Goal: Task Accomplishment & Management: Manage account settings

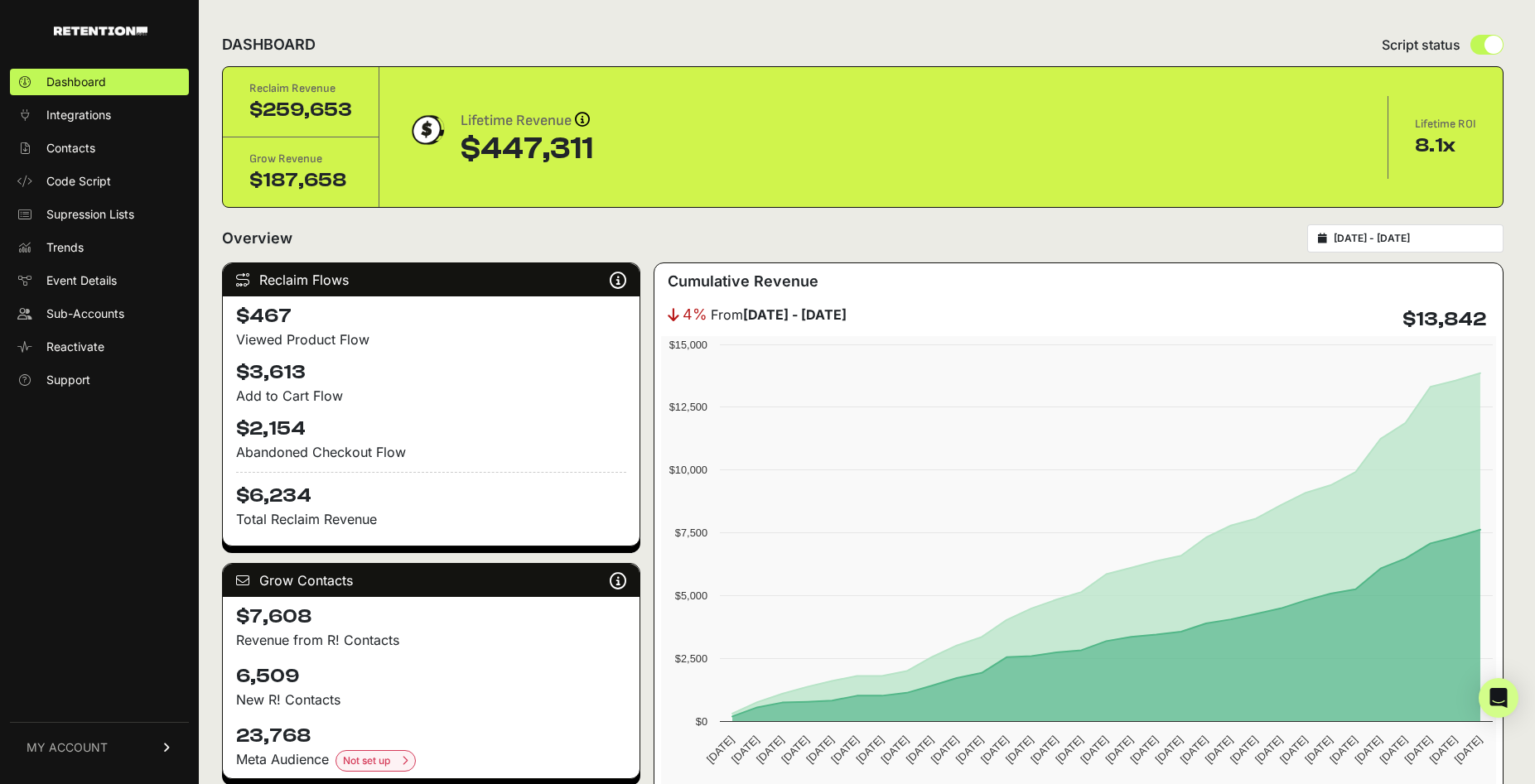
click at [76, 756] on link "MY ACCOUNT" at bounding box center [99, 747] width 179 height 51
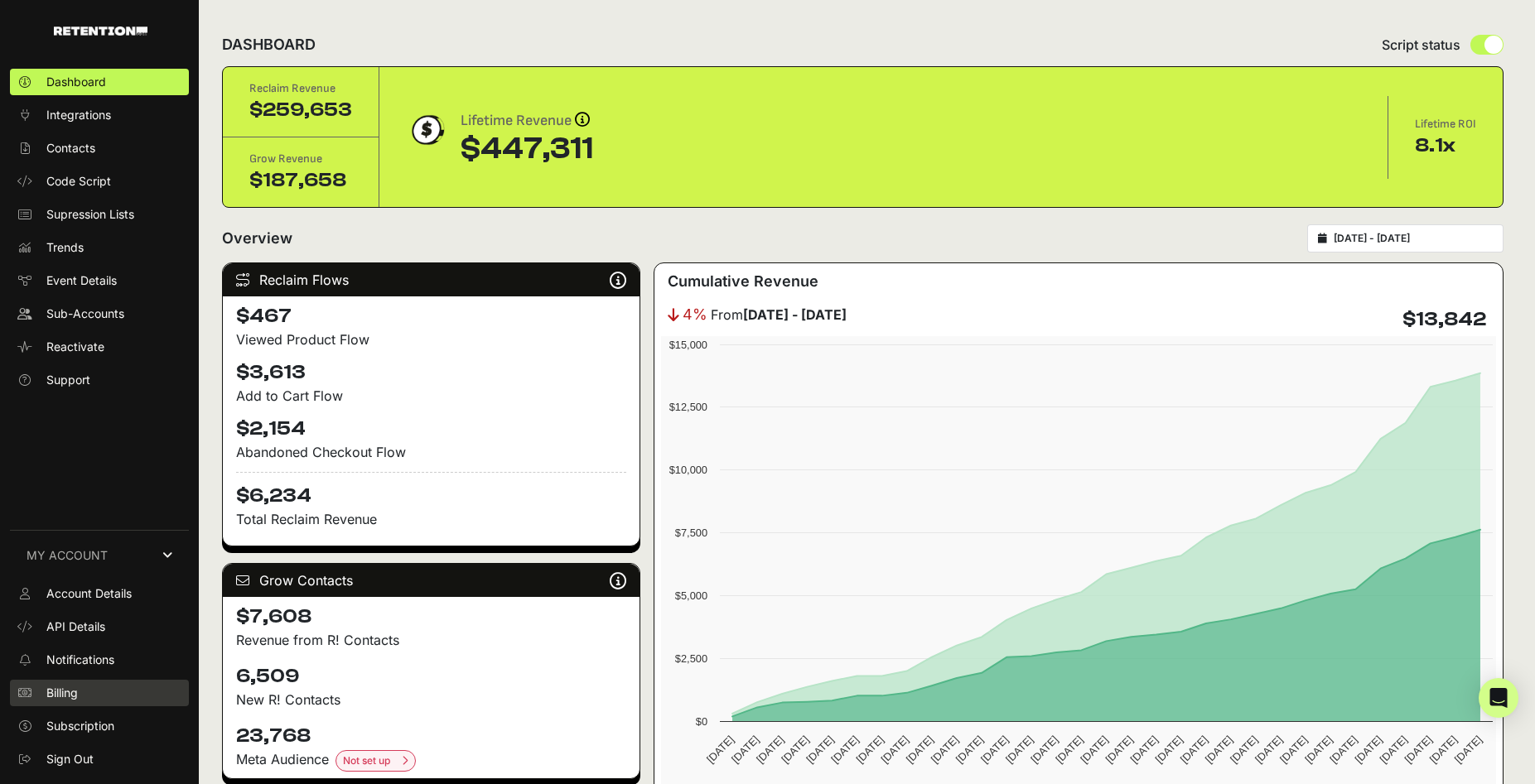
click at [65, 691] on span "Billing" at bounding box center [61, 693] width 31 height 17
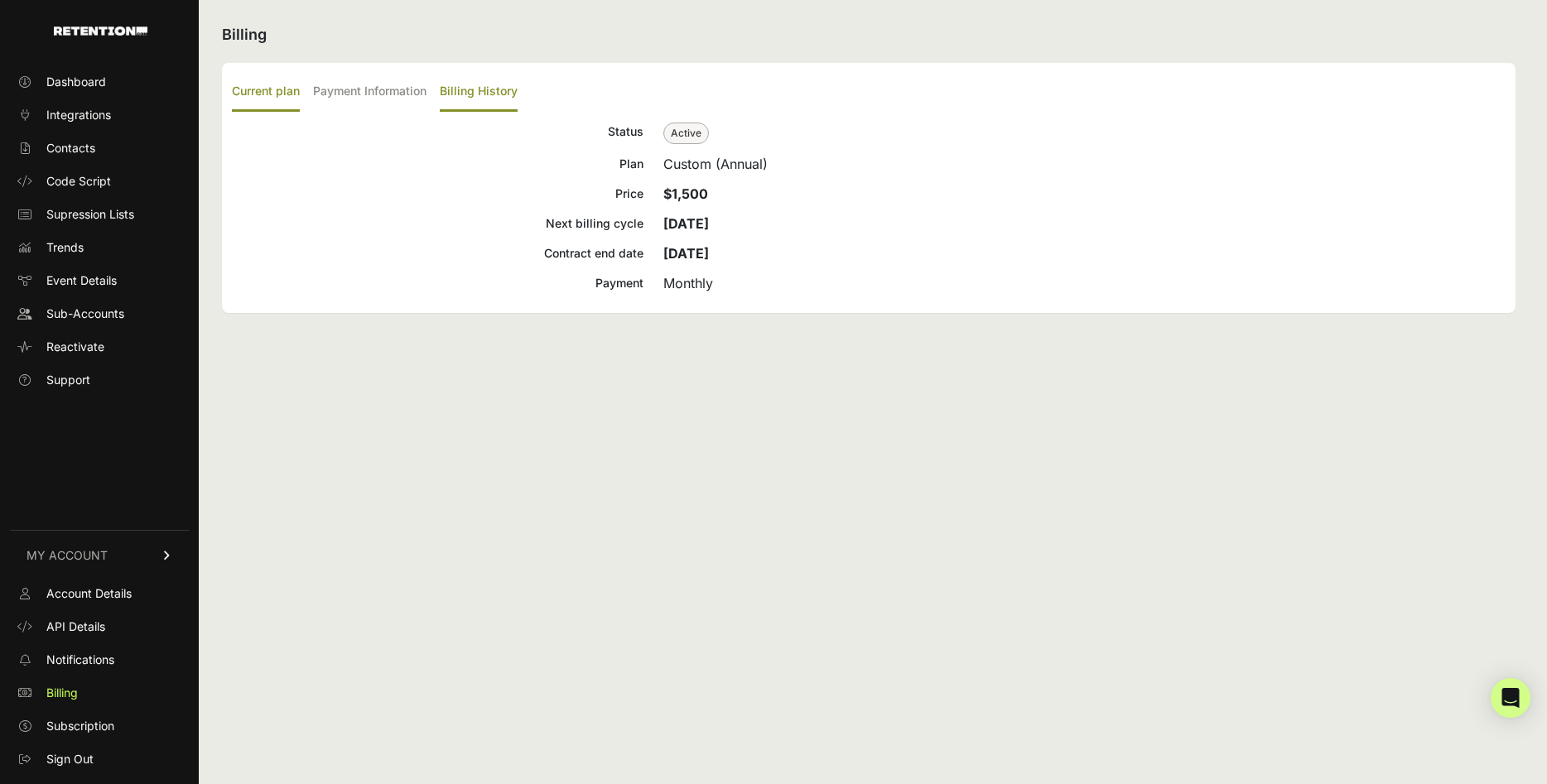
click at [477, 88] on label "Billing History" at bounding box center [479, 92] width 78 height 39
click at [0, 0] on input "Billing History" at bounding box center [0, 0] width 0 height 0
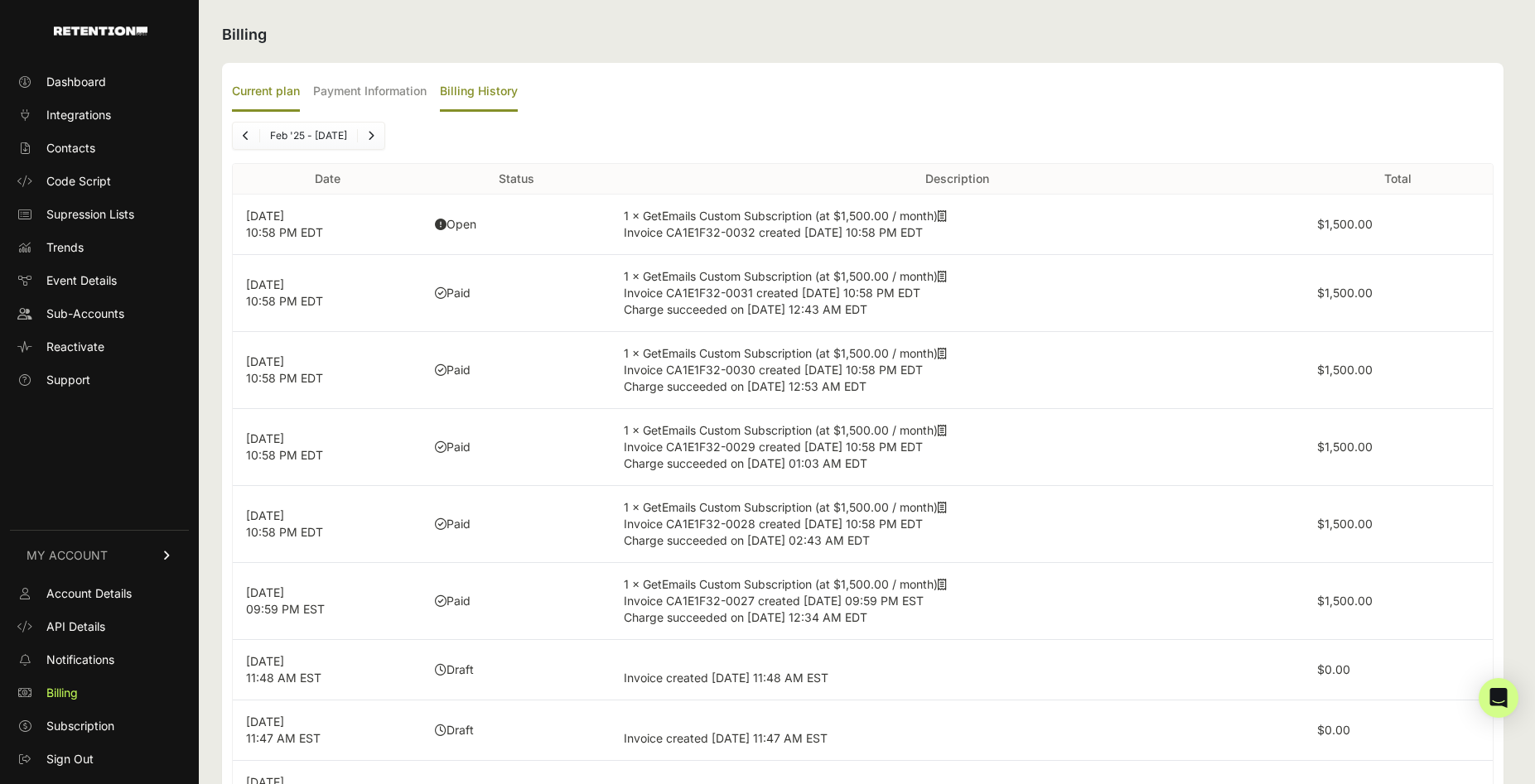
click at [276, 85] on label "Current plan" at bounding box center [266, 92] width 68 height 39
click at [0, 0] on input "Current plan" at bounding box center [0, 0] width 0 height 0
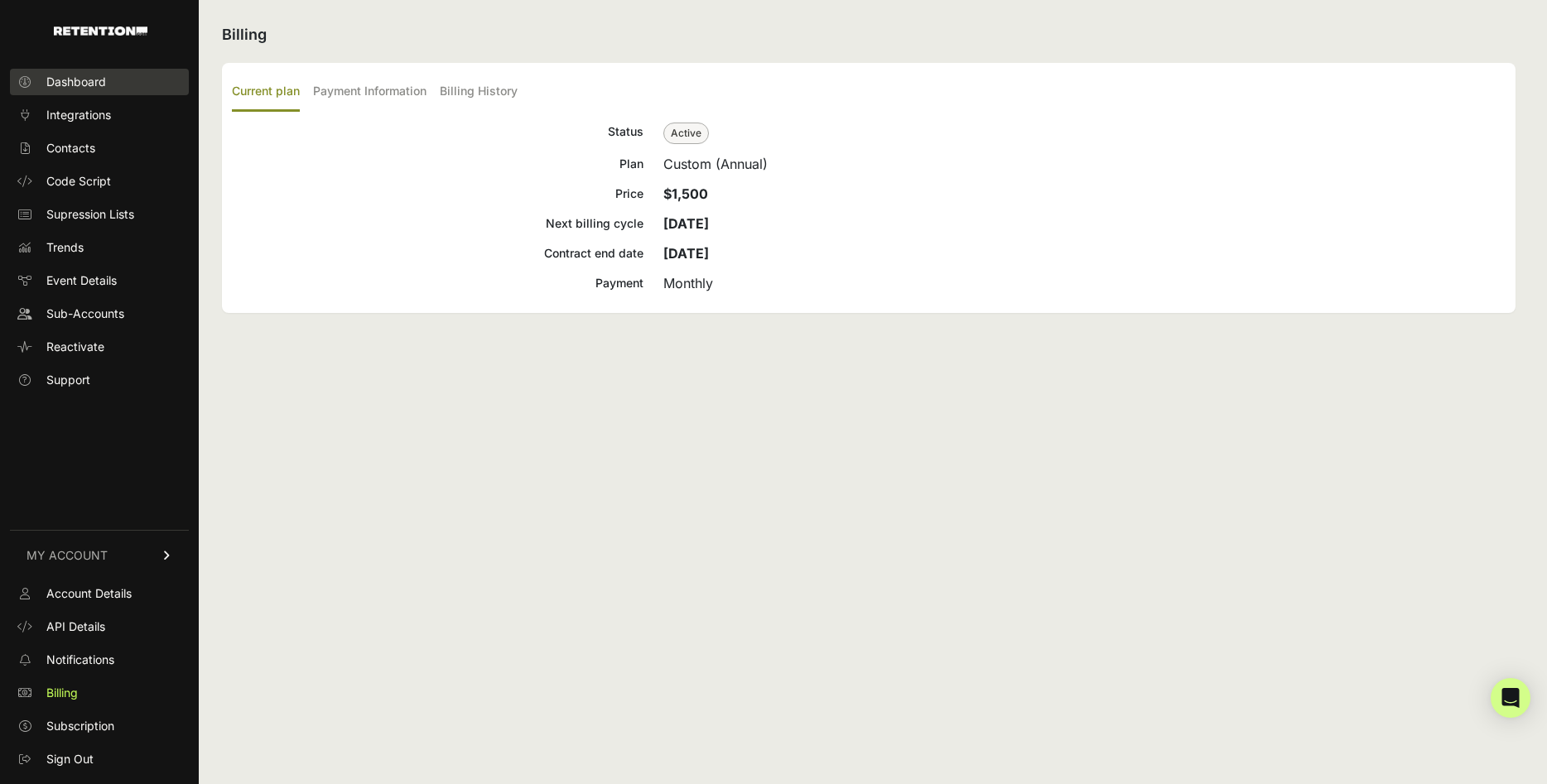
click at [84, 82] on span "Dashboard" at bounding box center [75, 82] width 60 height 17
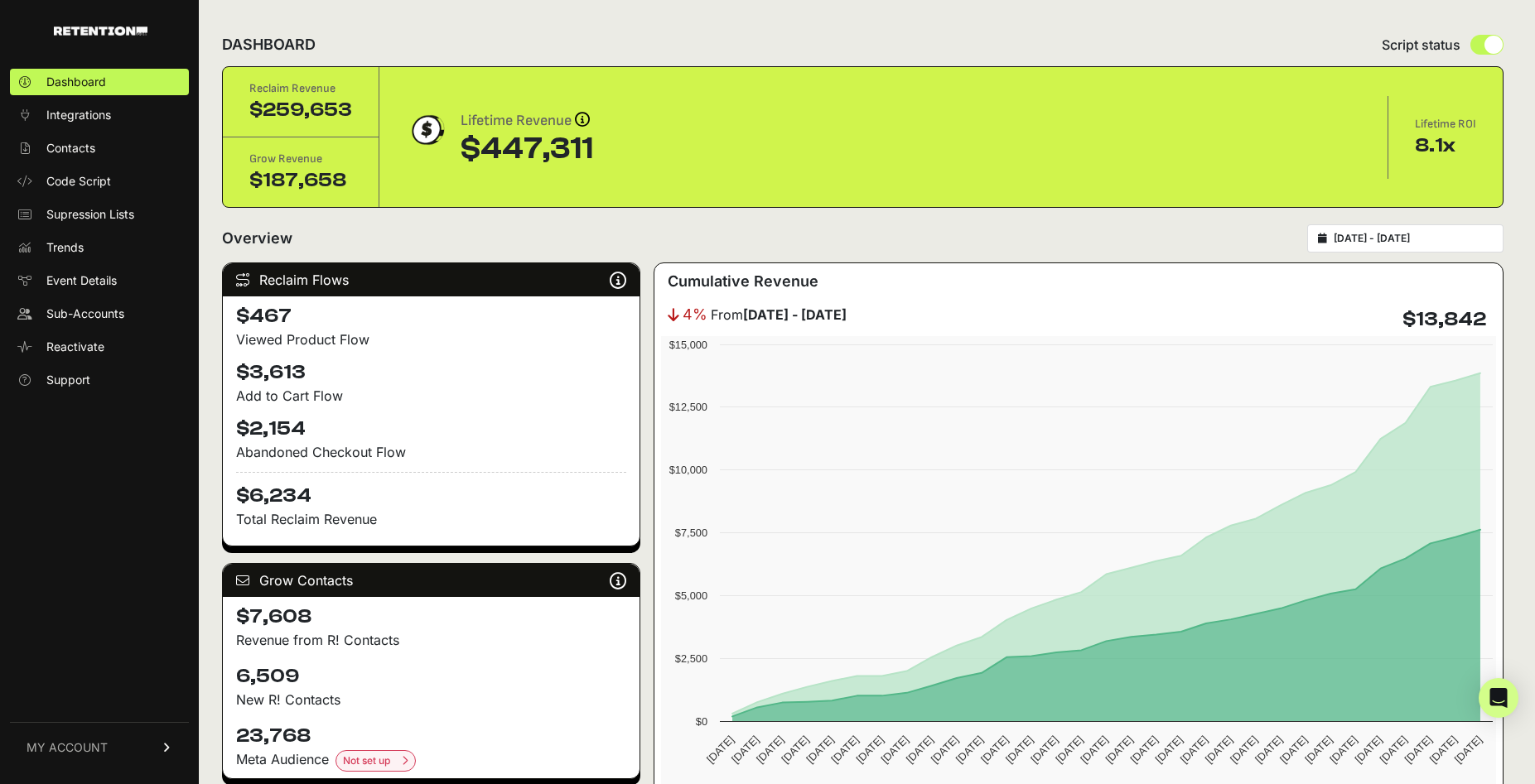
click at [1450, 239] on input "2025-07-28 - 2025-08-27" at bounding box center [1412, 238] width 159 height 13
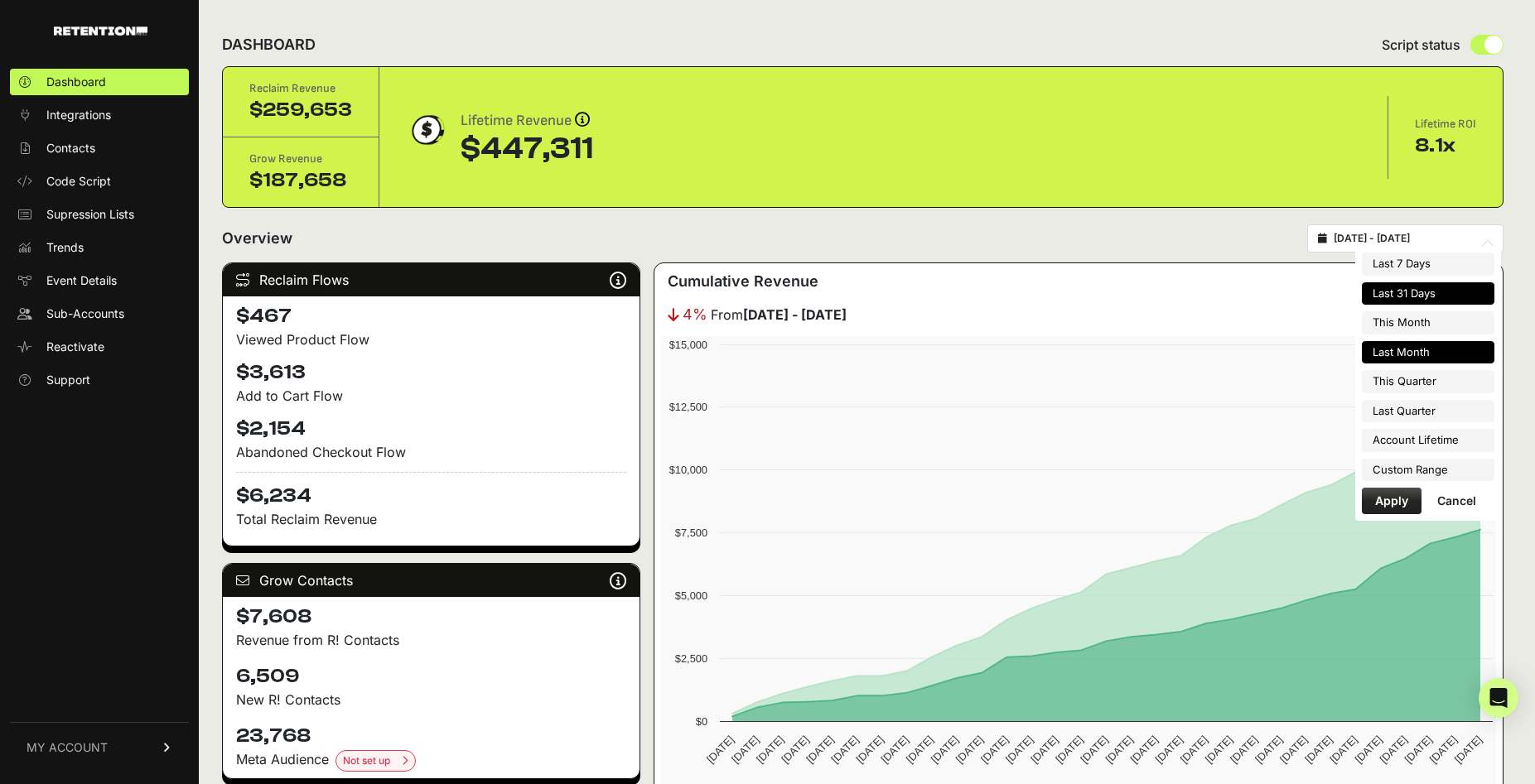
click at [1434, 352] on li "Last Month" at bounding box center [1428, 352] width 132 height 23
type input "2025-07-01 - 2025-07-31"
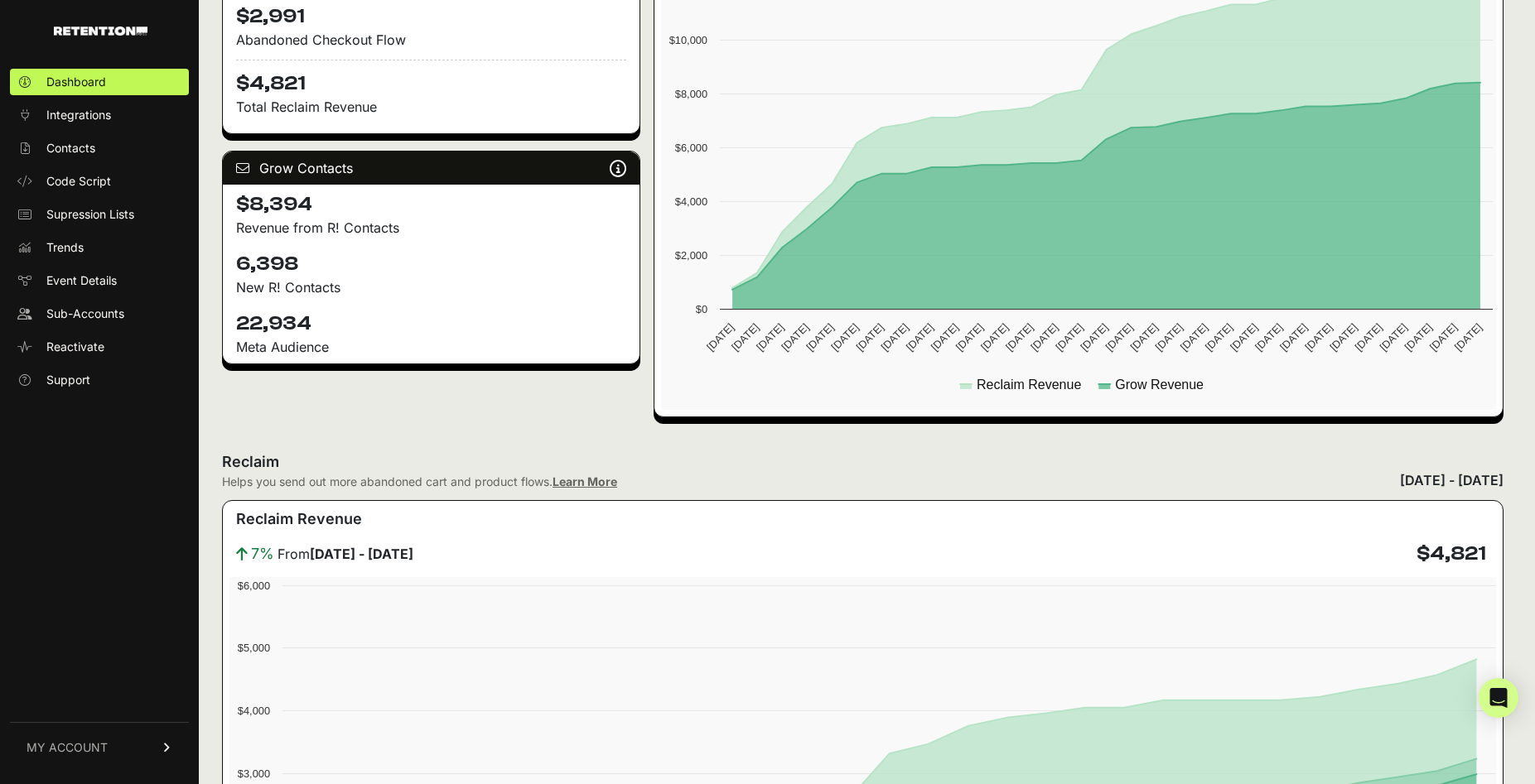
scroll to position [55, 0]
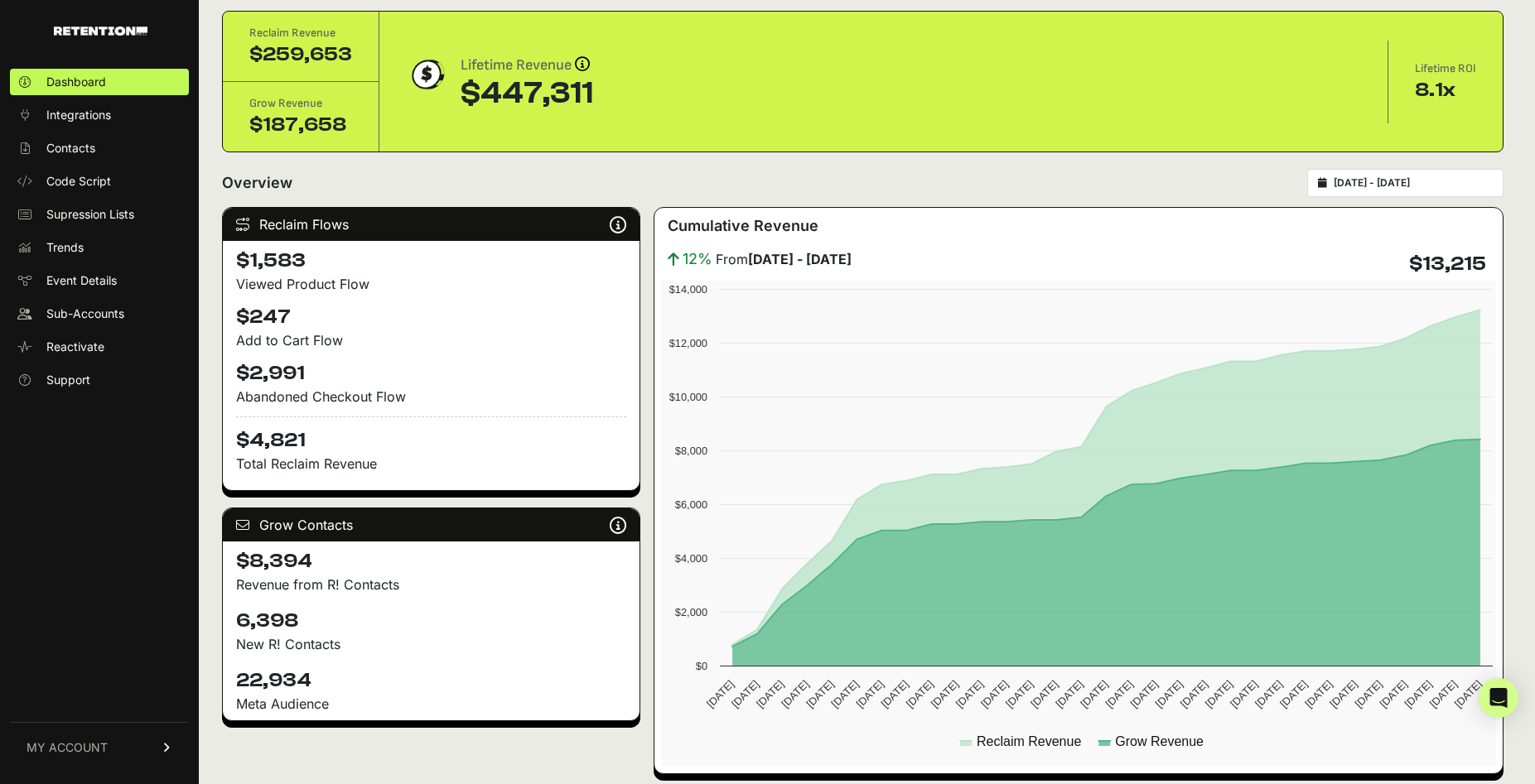
click at [153, 748] on link "MY ACCOUNT" at bounding box center [99, 747] width 179 height 51
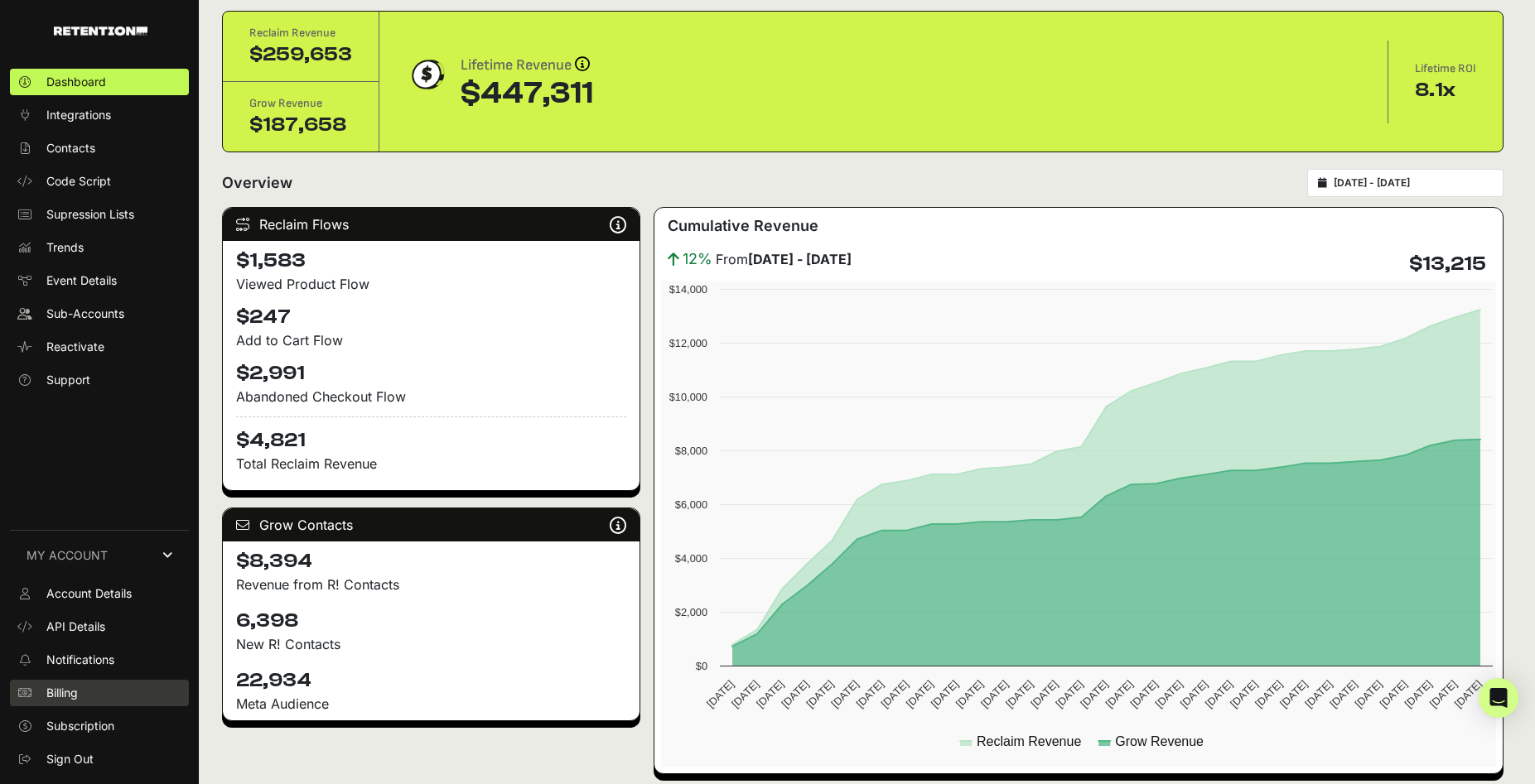
click at [86, 691] on link "Billing" at bounding box center [99, 693] width 179 height 27
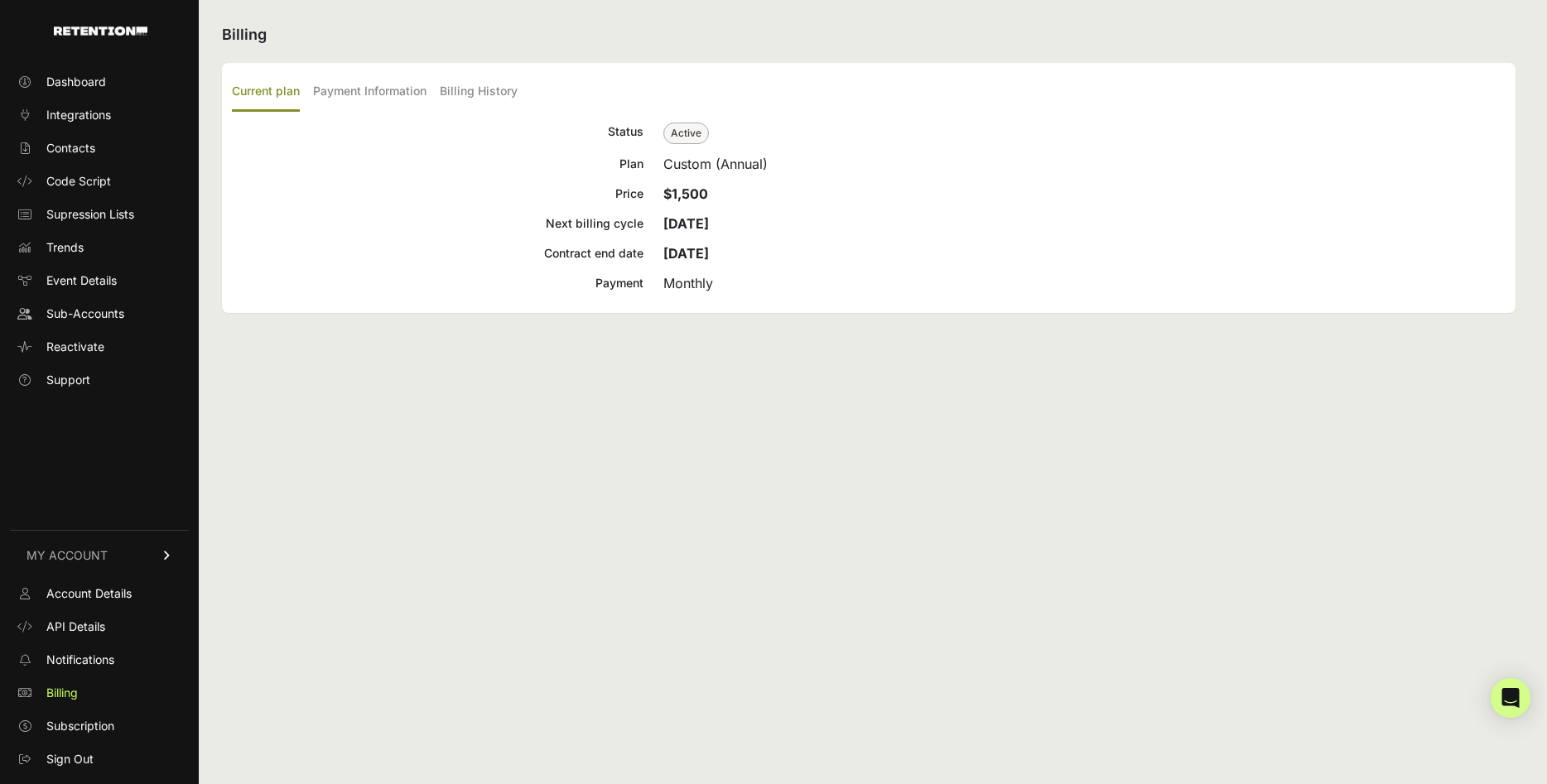
click at [745, 202] on p "$1,500" at bounding box center [1084, 194] width 842 height 20
click at [345, 85] on label "Payment Information" at bounding box center [369, 92] width 114 height 39
click at [0, 0] on input "Payment Information" at bounding box center [0, 0] width 0 height 0
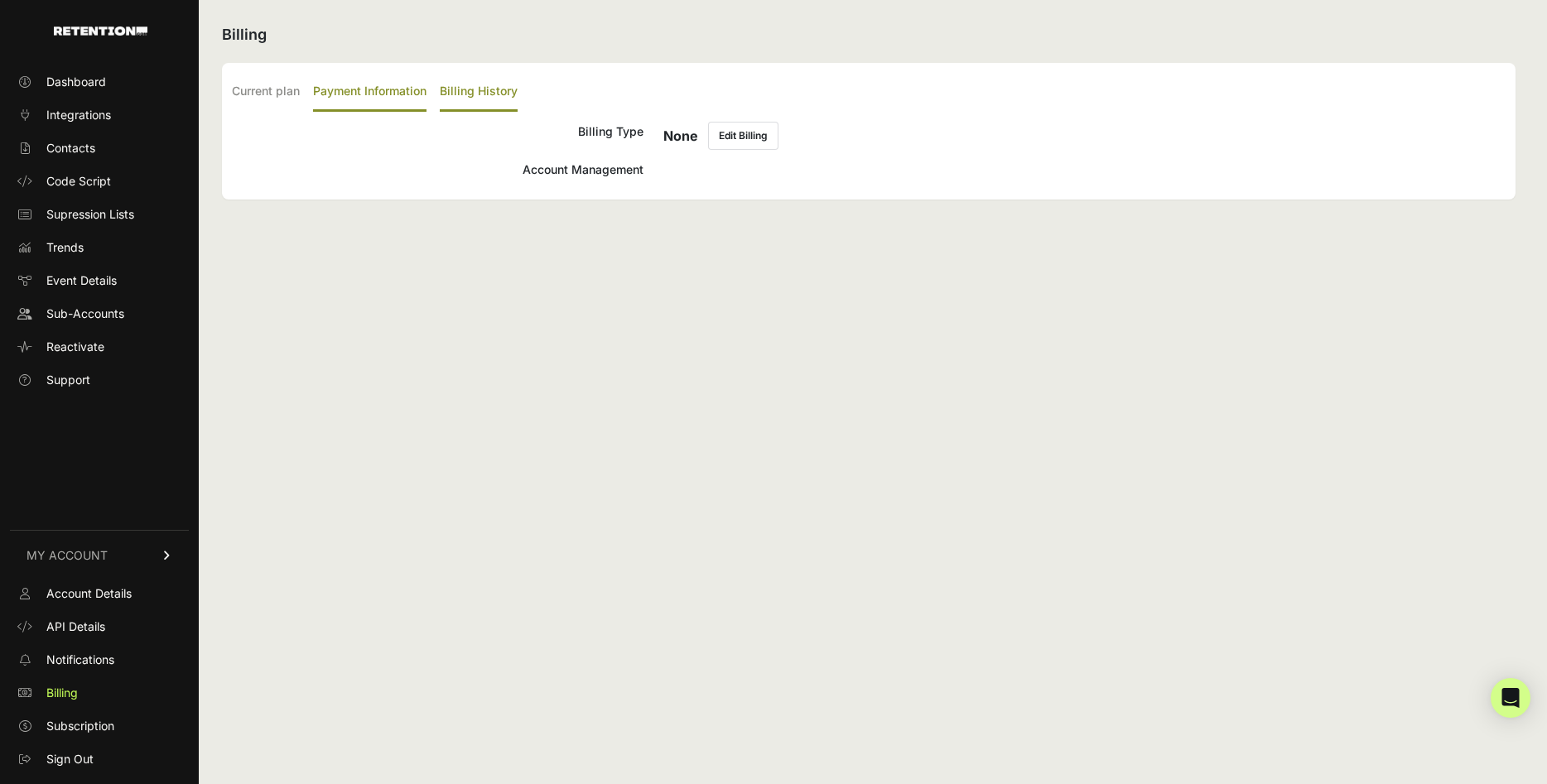
click at [498, 93] on label "Billing History" at bounding box center [479, 92] width 78 height 39
click at [0, 0] on input "Billing History" at bounding box center [0, 0] width 0 height 0
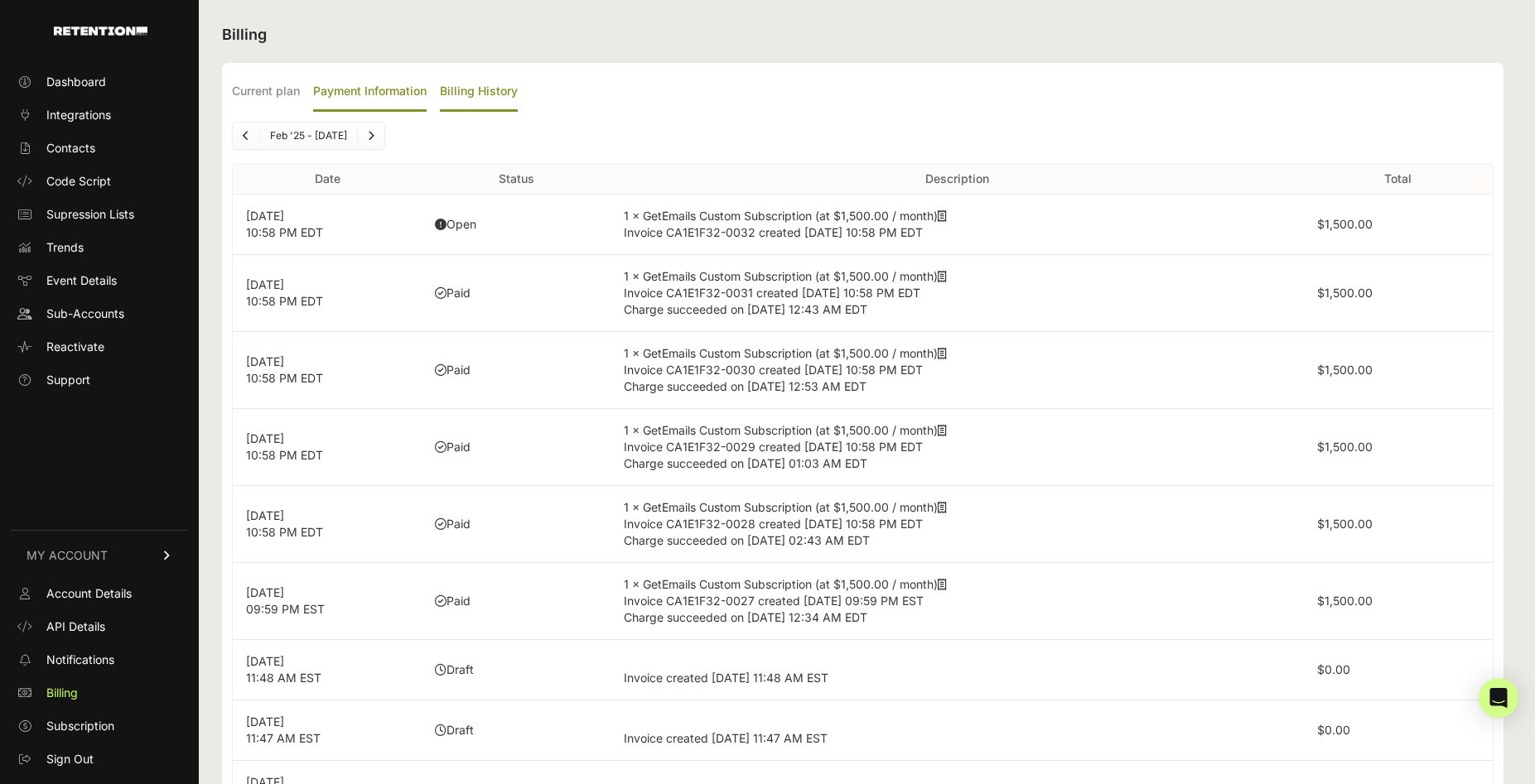
click at [379, 99] on label "Payment Information" at bounding box center [370, 92] width 114 height 39
click at [0, 0] on input "Payment Information" at bounding box center [0, 0] width 0 height 0
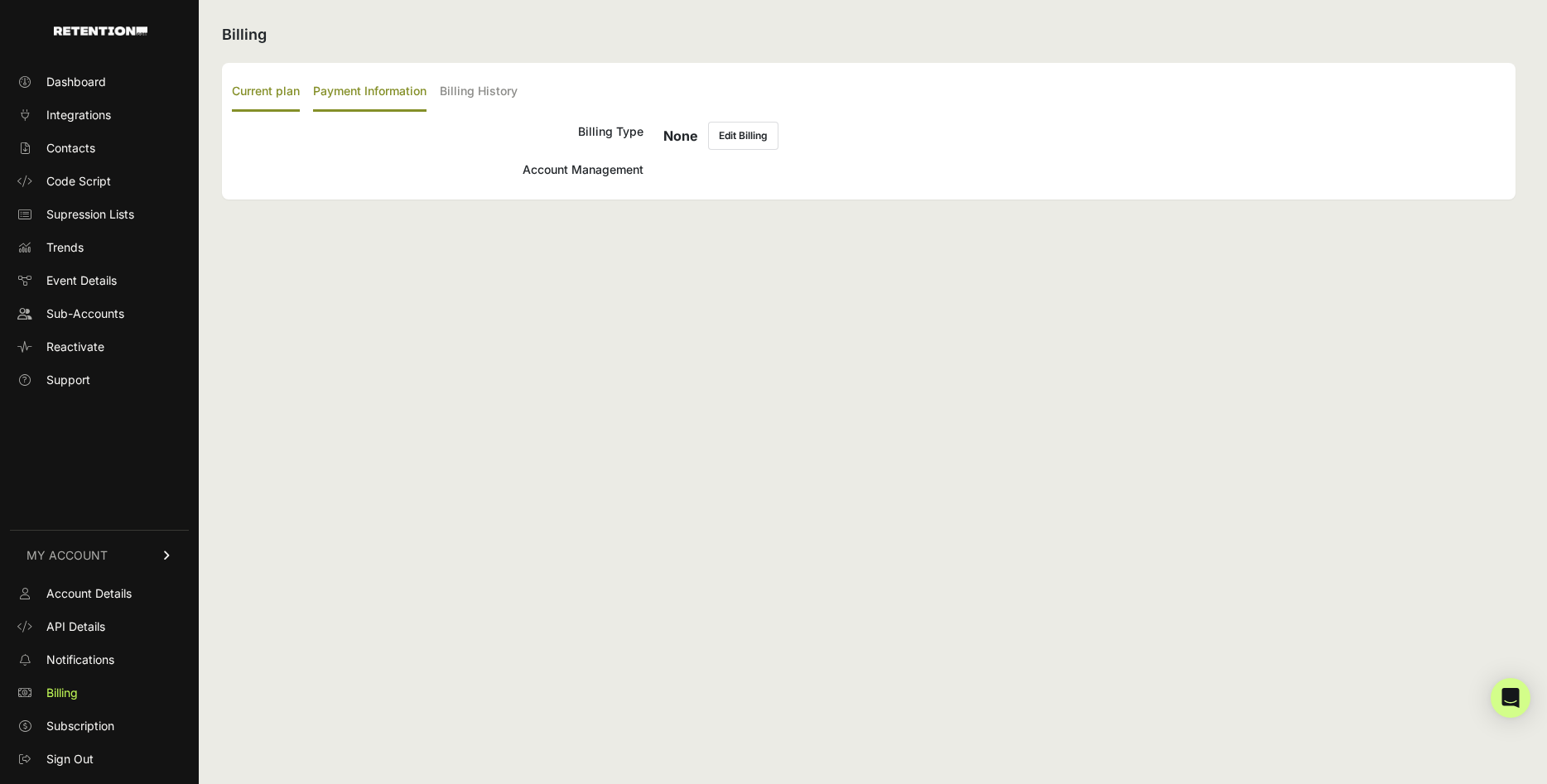
click at [262, 99] on label "Current plan" at bounding box center [266, 92] width 67 height 39
click at [0, 0] on input "Current plan" at bounding box center [0, 0] width 0 height 0
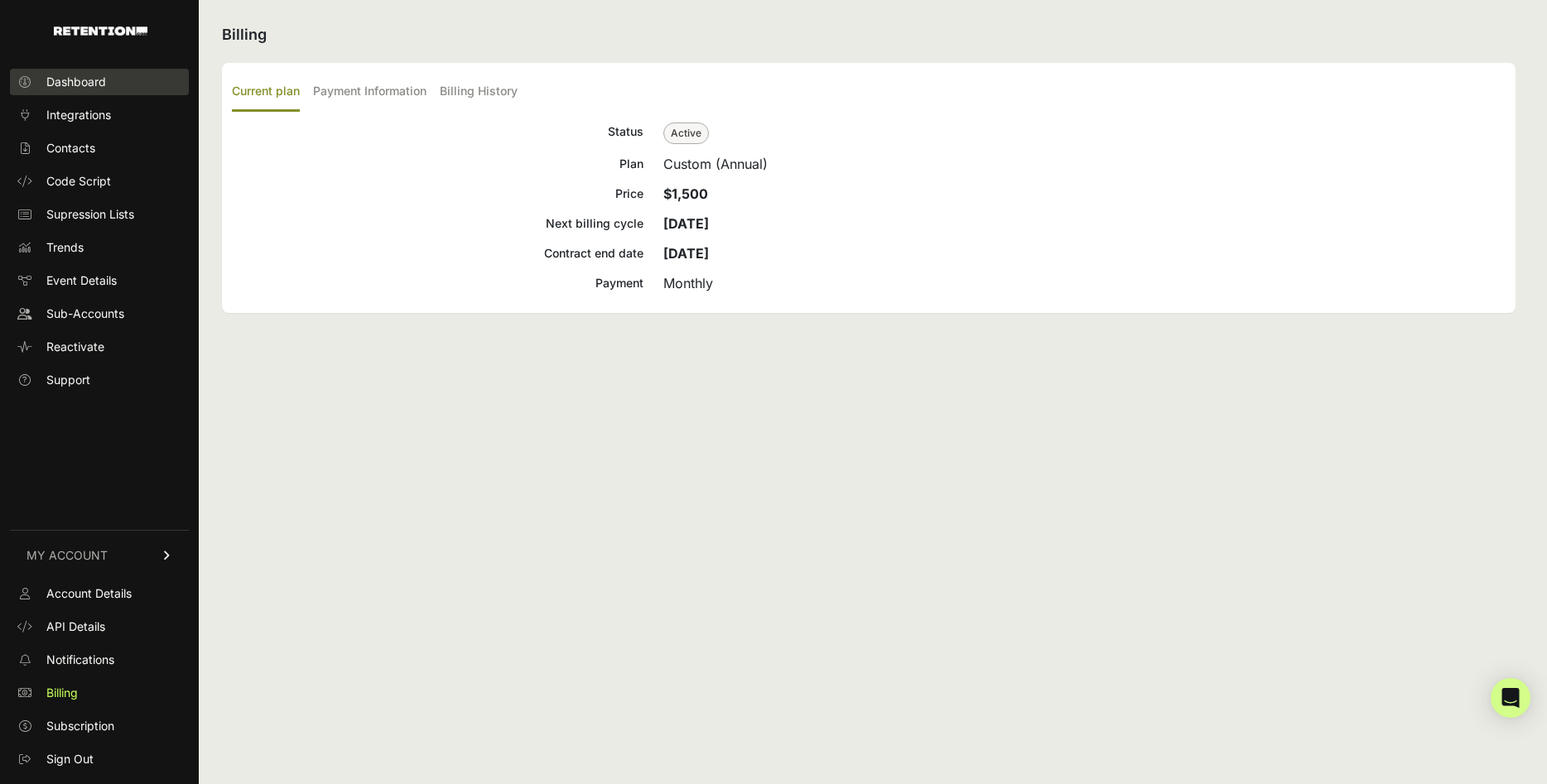
click at [90, 80] on span "Dashboard" at bounding box center [75, 82] width 60 height 17
